Goal: Transaction & Acquisition: Complete application form

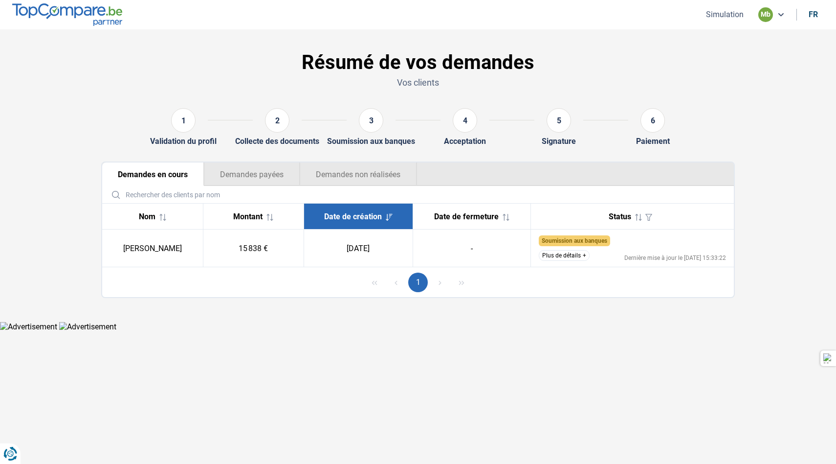
click at [768, 16] on div "mb" at bounding box center [765, 14] width 15 height 15
click at [400, 67] on h1 "Résumé de vos demandes" at bounding box center [418, 62] width 634 height 23
click at [726, 18] on button "Simulation" at bounding box center [725, 14] width 44 height 10
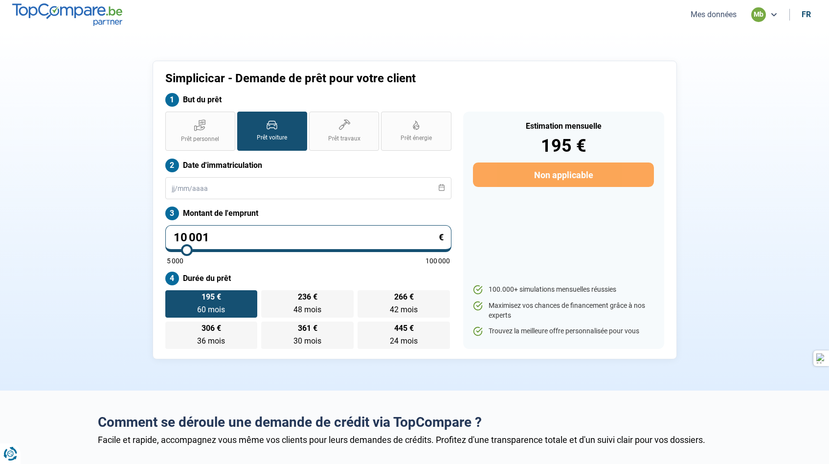
click at [248, 235] on input "10 001" at bounding box center [308, 238] width 286 height 27
type input "1 000"
type input "5000"
type input "100"
type input "5000"
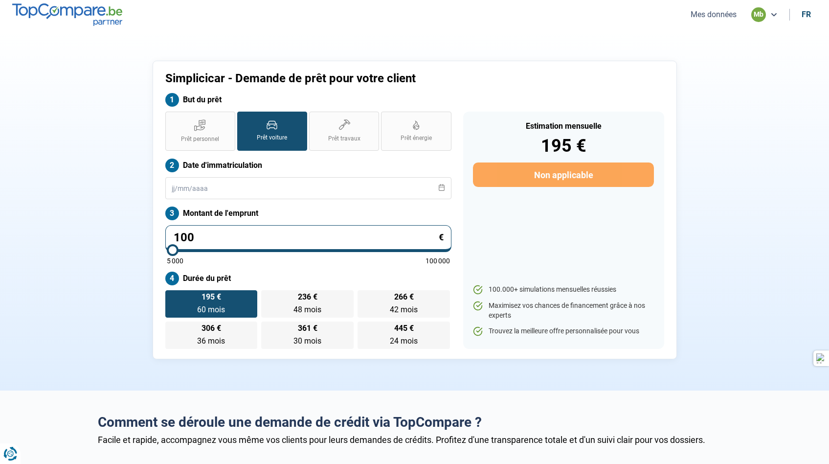
type input "10"
type input "5000"
type input "1"
type input "5000"
type input "12"
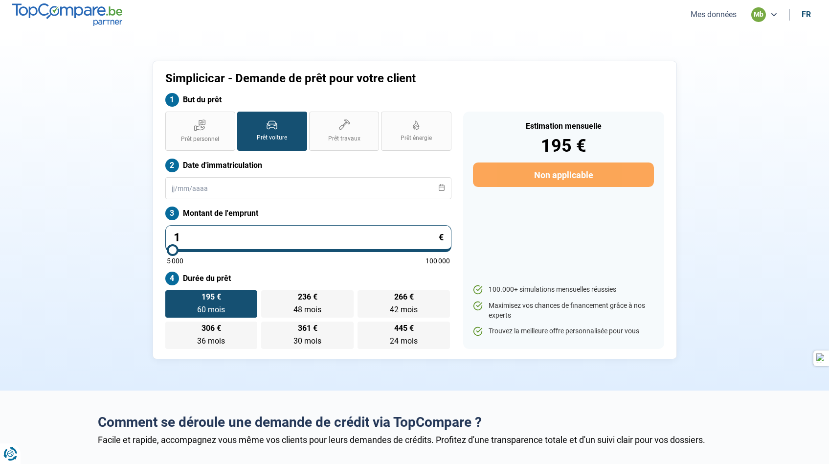
type input "5000"
type input "128"
type input "5000"
type input "1 289"
type input "5000"
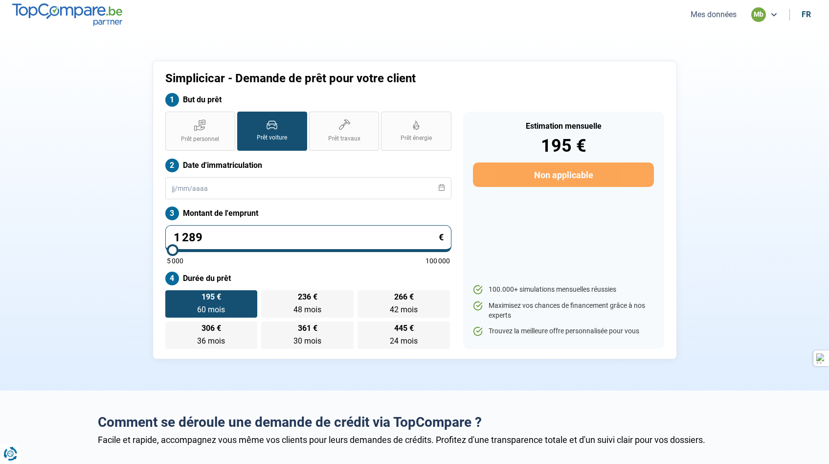
type input "12 898"
type input "13000"
type input "12 898"
type input "13000"
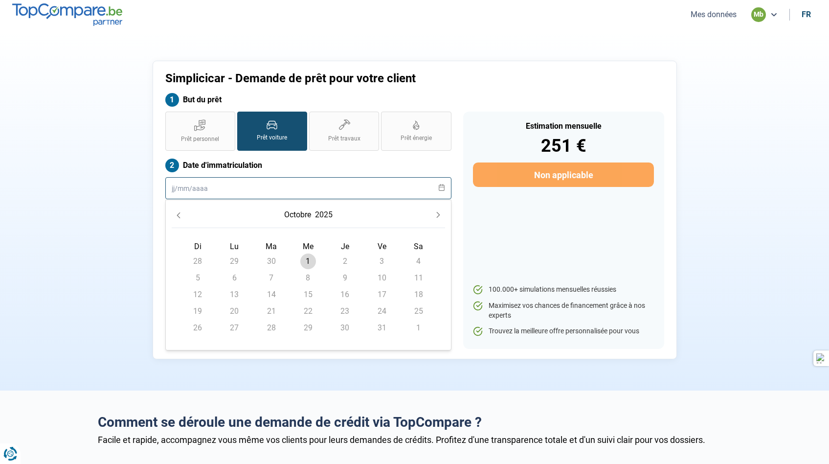
click at [237, 187] on input "text" at bounding box center [308, 188] width 286 height 22
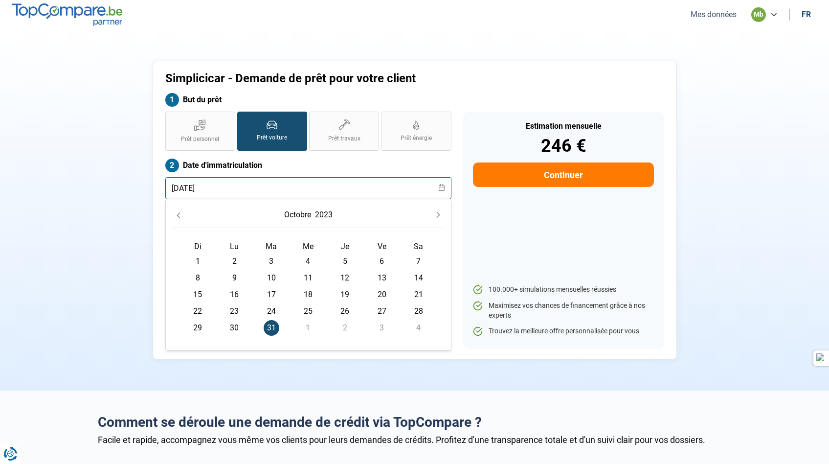
type input "31/10/2023"
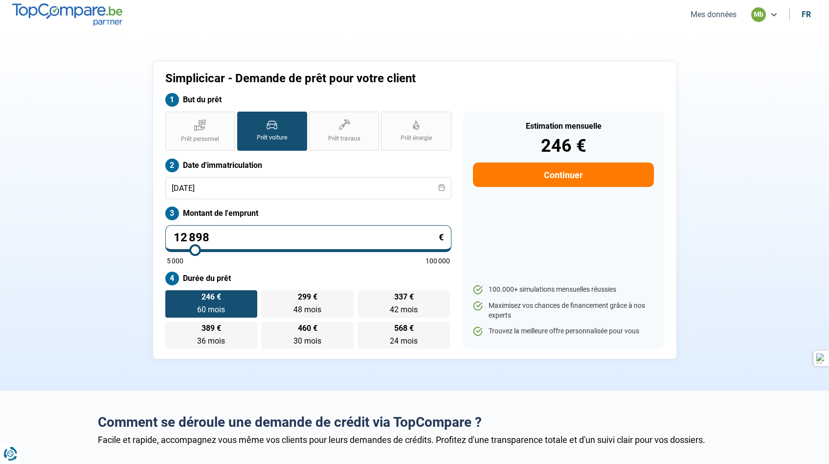
click at [574, 218] on div "Estimation mensuelle 246 € Continuer 100.000+ simulations mensuelles réussies M…" at bounding box center [563, 229] width 201 height 237
click at [566, 172] on button "Continuer" at bounding box center [563, 174] width 180 height 24
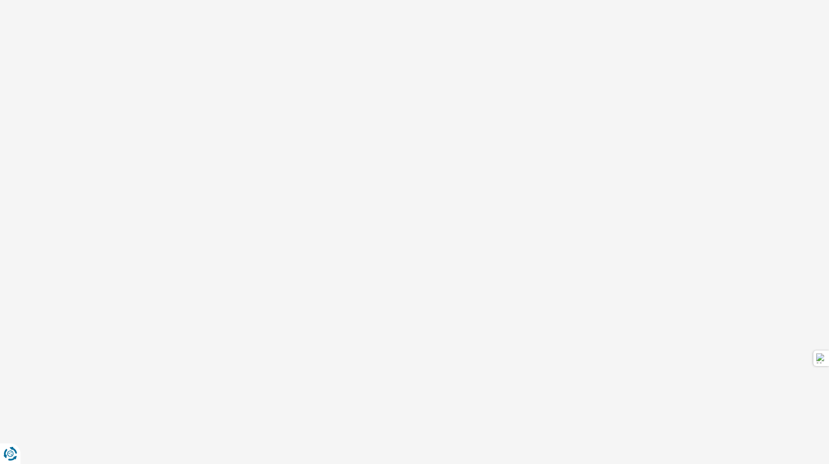
select select "32"
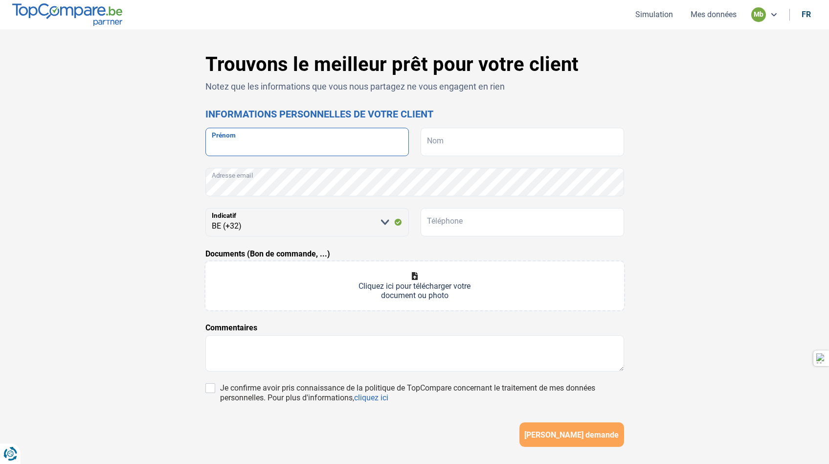
click at [377, 151] on input "Prénom" at bounding box center [306, 142] width 203 height 28
type input "Myriam"
click at [471, 139] on input "Nom" at bounding box center [522, 142] width 203 height 28
type input "Donnay"
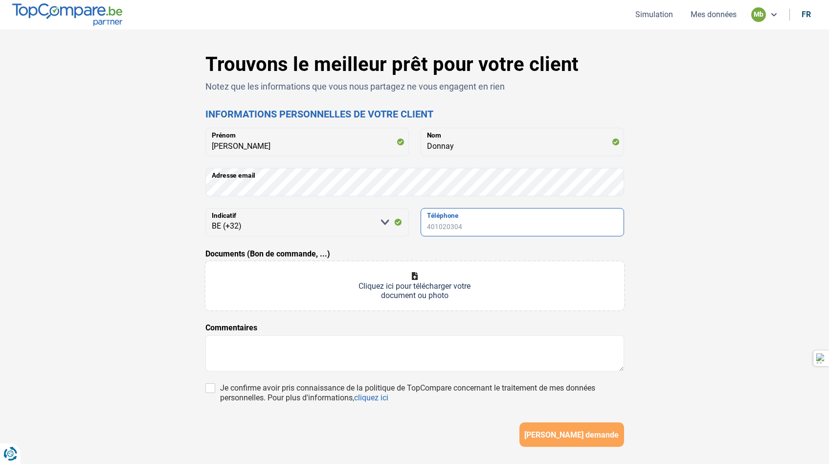
click at [471, 223] on input "Téléphone" at bounding box center [522, 222] width 203 height 28
click at [505, 225] on input "Téléphone" at bounding box center [522, 222] width 203 height 28
type input "0494121014"
click at [391, 284] on input "Documents (Bon de commande, ...)" at bounding box center [414, 285] width 419 height 49
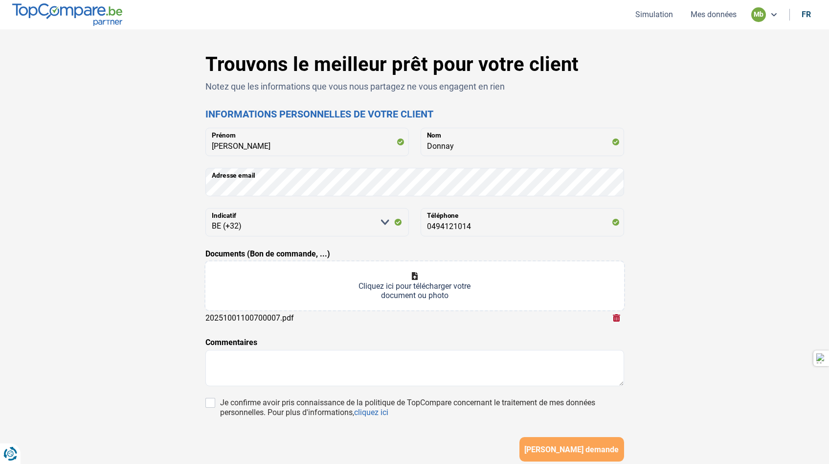
click at [340, 288] on input "Documents (Bon de commande, ...)" at bounding box center [414, 285] width 419 height 49
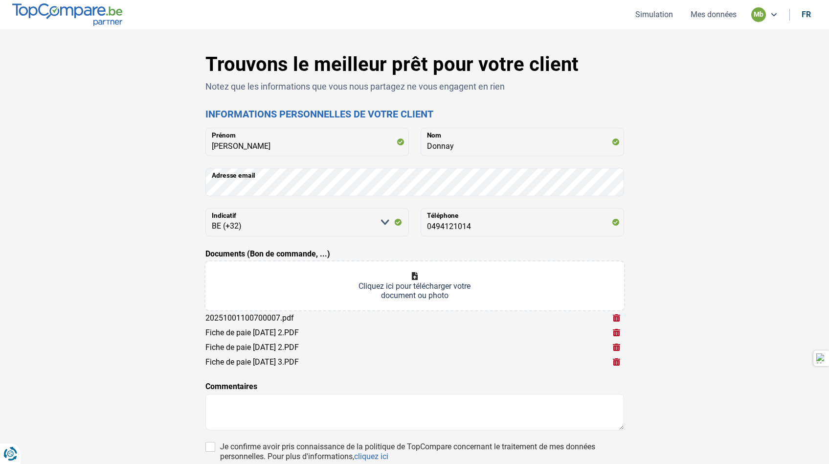
click at [371, 293] on input "Documents (Bon de commande, ...)" at bounding box center [414, 285] width 419 height 49
type input "C:\fakepath\20250930170359818.pdf"
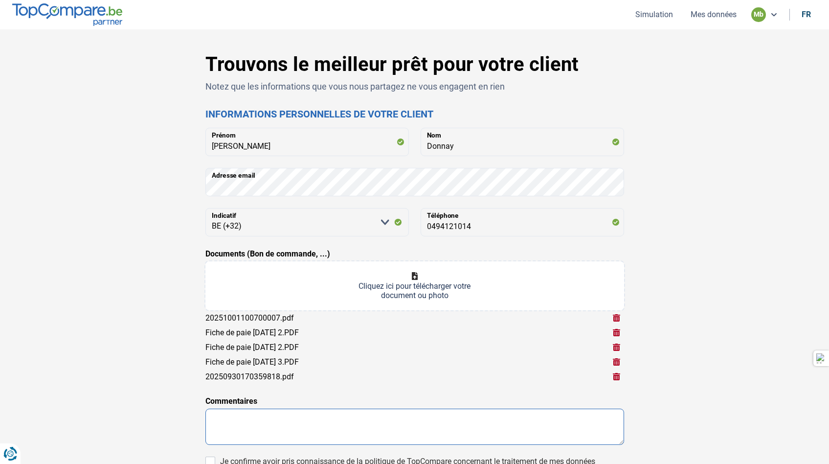
click at [350, 443] on textarea at bounding box center [414, 426] width 419 height 36
click at [344, 434] on textarea at bounding box center [414, 426] width 419 height 36
click at [273, 416] on textarea at bounding box center [414, 426] width 419 height 36
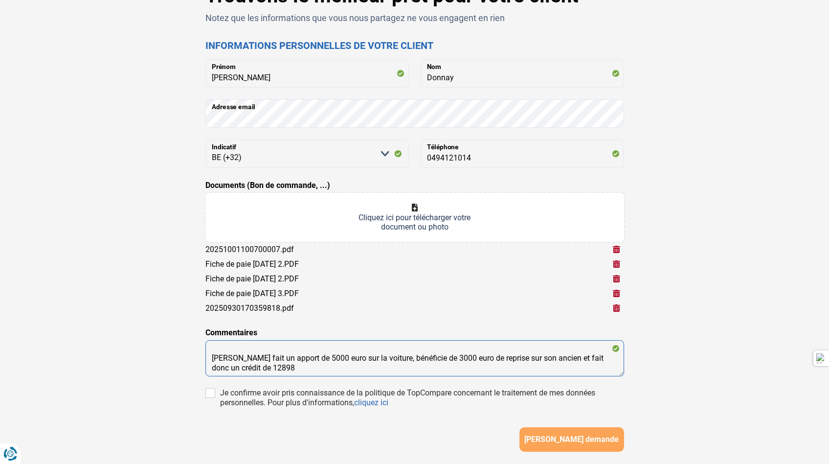
scroll to position [69, 0]
type textarea "Madame fait un apport de 5000 euro sur la voiture, bénéficie de 3000 euro de re…"
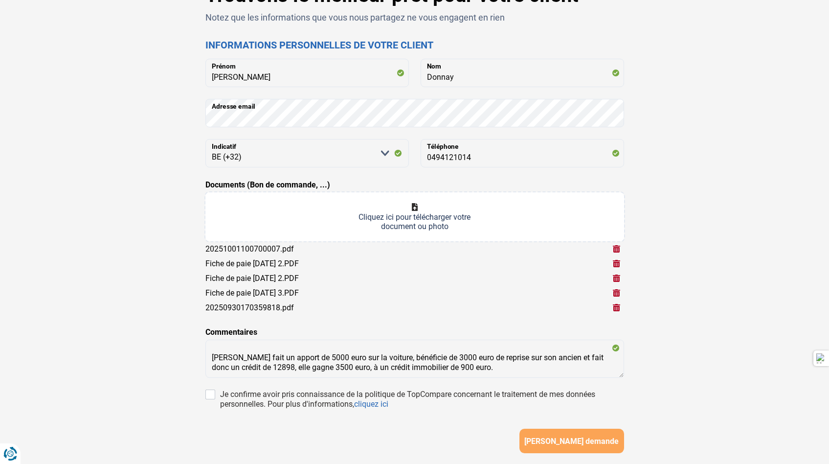
click at [219, 391] on div "Je confirme avoir pris connaissance de la politique de TopCompare concernant le…" at bounding box center [414, 399] width 419 height 20
click at [205, 395] on input "Je confirme avoir pris connaissance de la politique de TopCompare concernant le…" at bounding box center [210, 394] width 10 height 10
checkbox input "true"
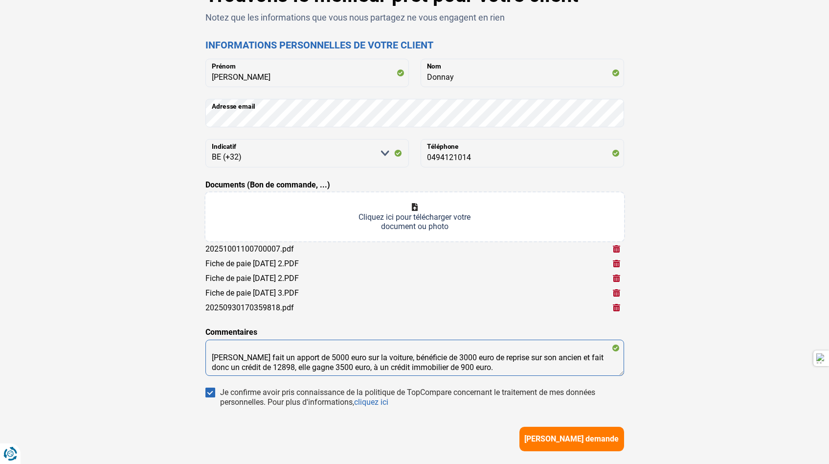
drag, startPoint x: 211, startPoint y: 356, endPoint x: 500, endPoint y: 385, distance: 290.4
click at [500, 385] on form "Myriam Prénom Donnay Nom Adresse email Veuillez sélectionner une option BE (+32…" at bounding box center [414, 255] width 419 height 392
click at [355, 368] on textarea "Madame fait un apport de 5000 euro sur la voiture, bénéficie de 3000 euro de re…" at bounding box center [414, 357] width 419 height 36
drag, startPoint x: 355, startPoint y: 368, endPoint x: 505, endPoint y: 371, distance: 149.7
click at [505, 371] on textarea "Madame fait un apport de 5000 euro sur la voiture, bénéficie de 3000 euro de re…" at bounding box center [414, 357] width 419 height 36
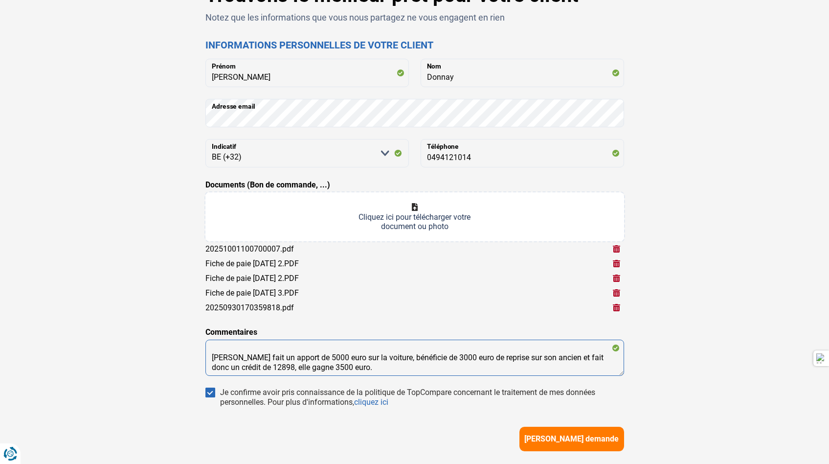
drag, startPoint x: 425, startPoint y: 367, endPoint x: 219, endPoint y: 352, distance: 207.0
click at [219, 352] on textarea "Madame fait un apport de 5000 euro sur la voiture, bénéficie de 3000 euro de re…" at bounding box center [414, 357] width 419 height 36
type textarea "Madame fait un apport de 5000 euro sur la voiture, bénéficie de 3000 euro de re…"
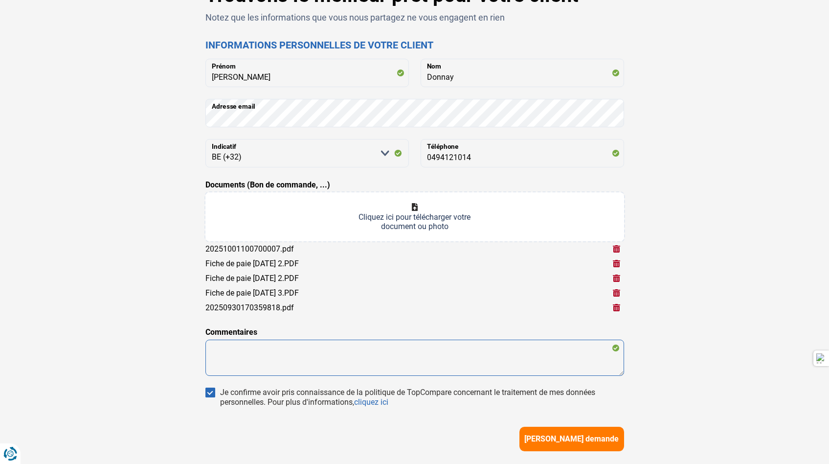
paste textarea "Madame fait un apport de 5 000 euros sur la voiture, bénéficie de 3 000 euros d…"
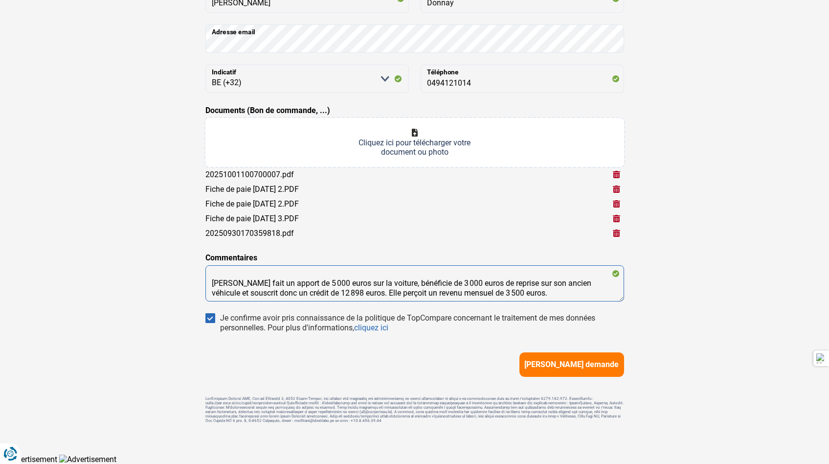
scroll to position [144, 0]
type textarea "Madame fait un apport de 5 000 euros sur la voiture, bénéficie de 3 000 euros d…"
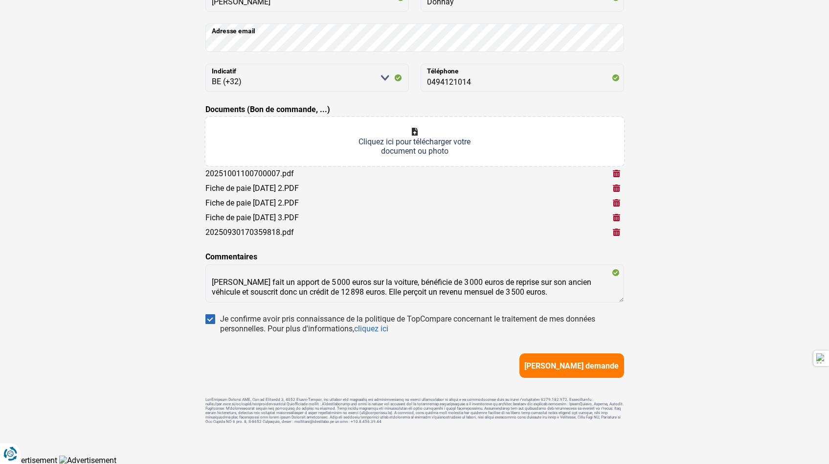
click at [570, 364] on span "Soumettre demande" at bounding box center [571, 365] width 94 height 9
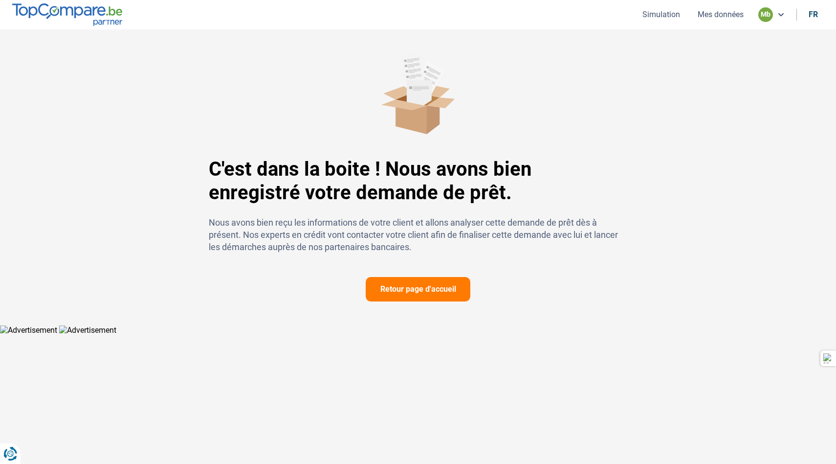
click at [412, 286] on button "Retour page d'accueil" at bounding box center [418, 289] width 105 height 24
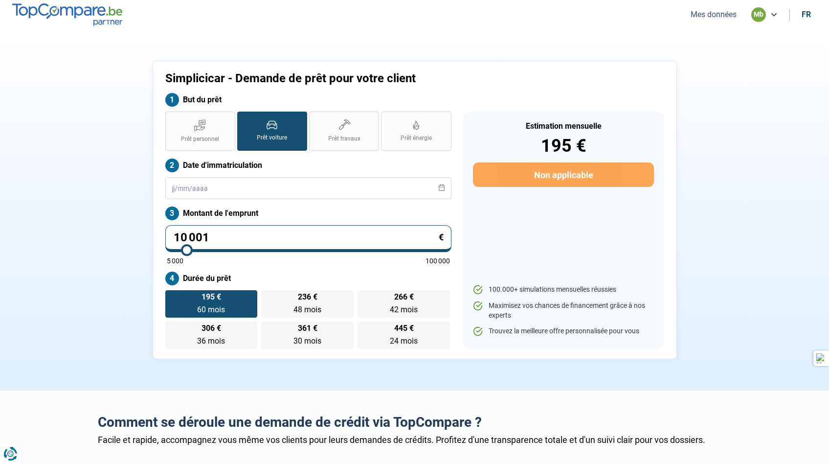
click at [734, 19] on button "Mes données" at bounding box center [714, 14] width 52 height 10
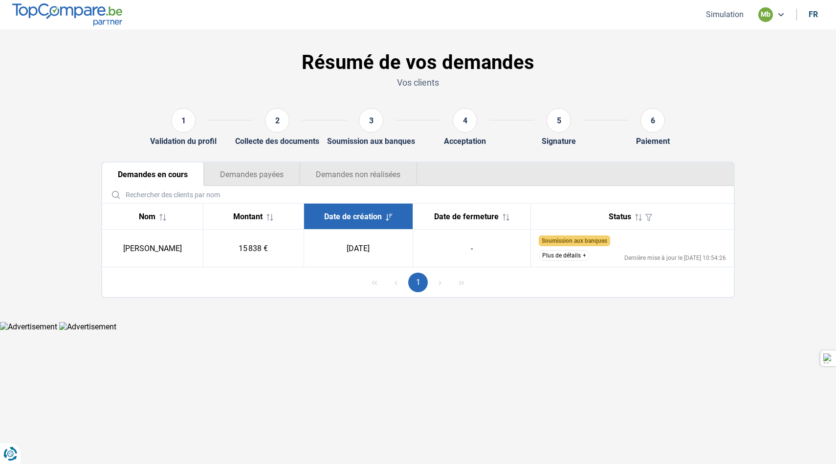
click at [759, 19] on div "mb" at bounding box center [771, 14] width 26 height 15
click at [247, 179] on button "Demandes payées" at bounding box center [252, 173] width 96 height 23
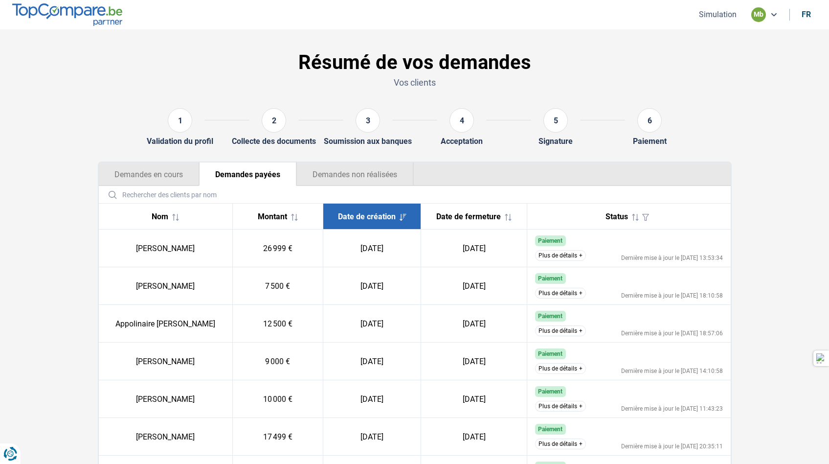
click at [339, 179] on button "Demandes non réalisées" at bounding box center [354, 173] width 117 height 23
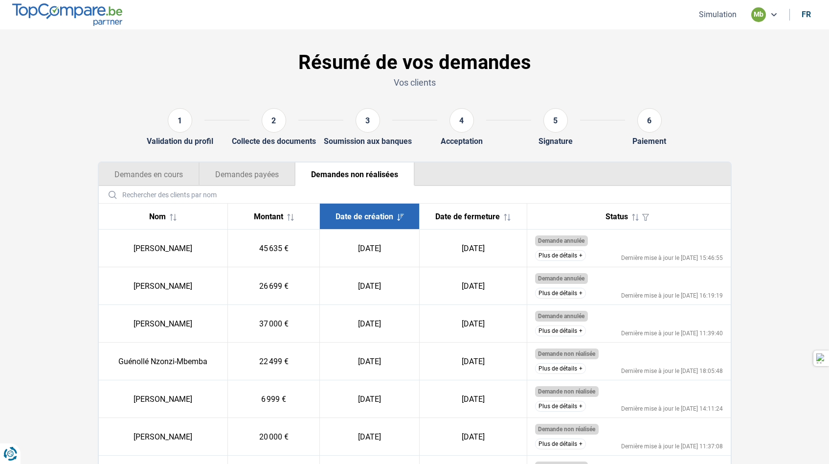
click at [183, 176] on button "Demandes en cours" at bounding box center [149, 173] width 100 height 23
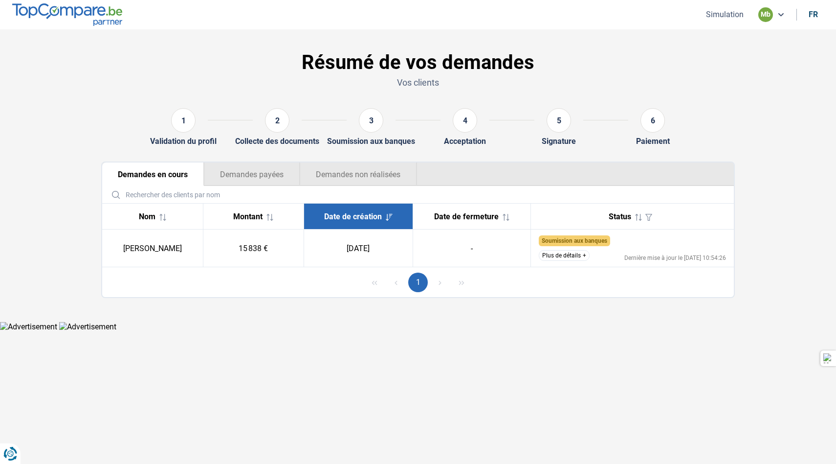
click at [581, 254] on button "Plus de détails" at bounding box center [564, 255] width 51 height 11
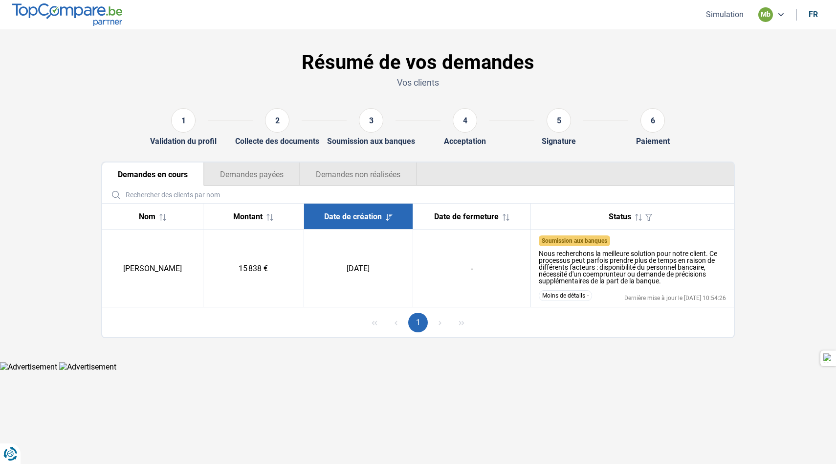
click at [165, 270] on td "[PERSON_NAME]" at bounding box center [152, 268] width 101 height 78
drag, startPoint x: 374, startPoint y: 271, endPoint x: 377, endPoint y: 275, distance: 5.0
click at [377, 276] on td "[DATE]" at bounding box center [358, 268] width 109 height 78
click at [413, 190] on input "text" at bounding box center [418, 194] width 624 height 17
